Goal: Download file/media

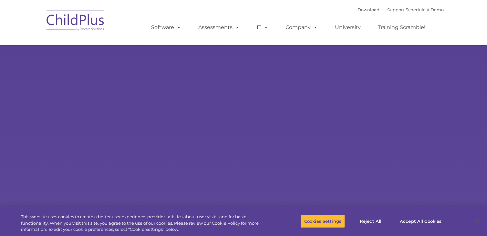
select select "MEDIUM"
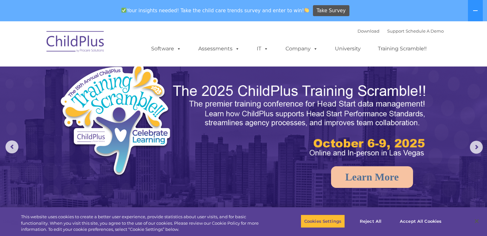
click at [347, 1] on div "Your insights needed! Take the child care trends survey and enter to win! Take …" at bounding box center [234, 10] width 469 height 21
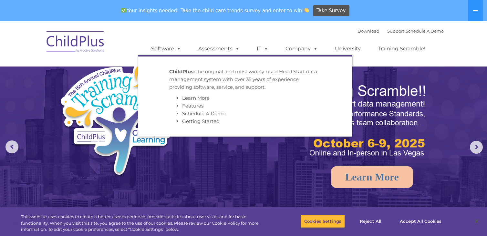
click at [90, 37] on img at bounding box center [75, 42] width 65 height 32
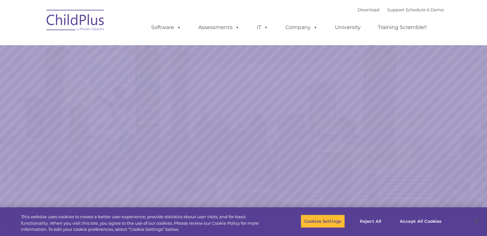
select select "MEDIUM"
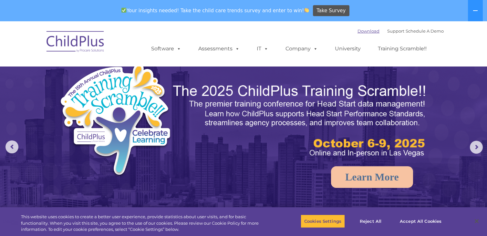
click at [362, 30] on link "Download" at bounding box center [369, 30] width 22 height 5
